Goal: Information Seeking & Learning: Learn about a topic

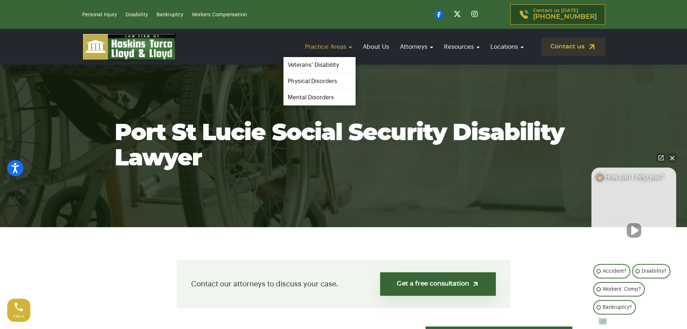
click at [341, 48] on link "Practice Areas" at bounding box center [328, 46] width 54 height 21
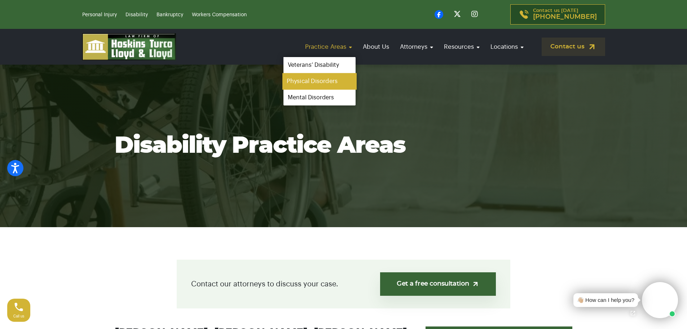
click at [313, 78] on link "Physical Disorders" at bounding box center [319, 81] width 74 height 16
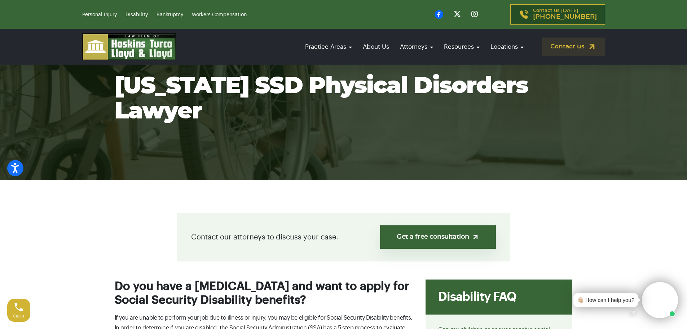
scroll to position [36, 0]
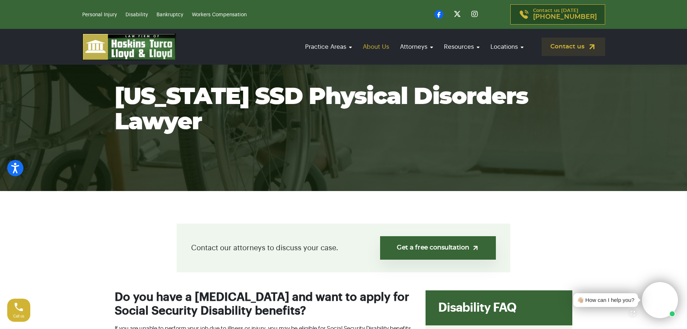
click at [373, 48] on link "About Us" at bounding box center [376, 46] width 34 height 21
